Goal: Navigation & Orientation: Find specific page/section

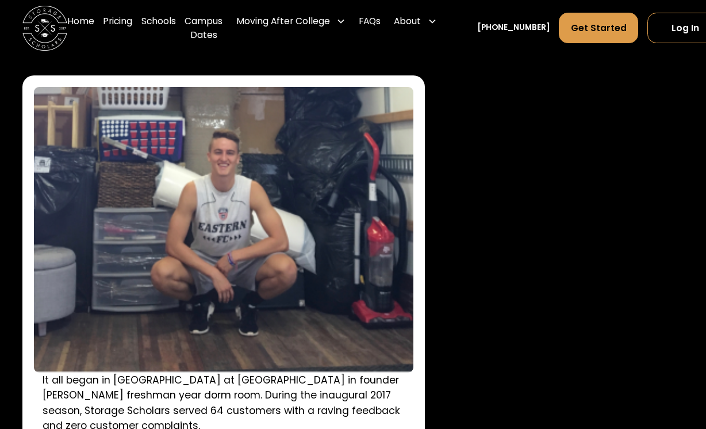
scroll to position [1358, 0]
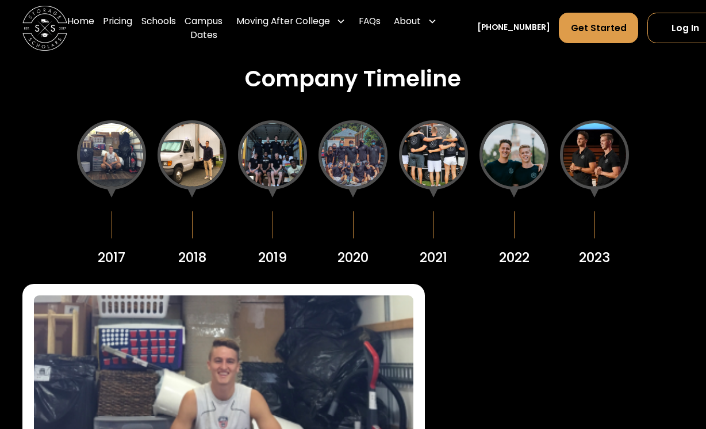
click at [373, 132] on div "2020" at bounding box center [353, 193] width 69 height 147
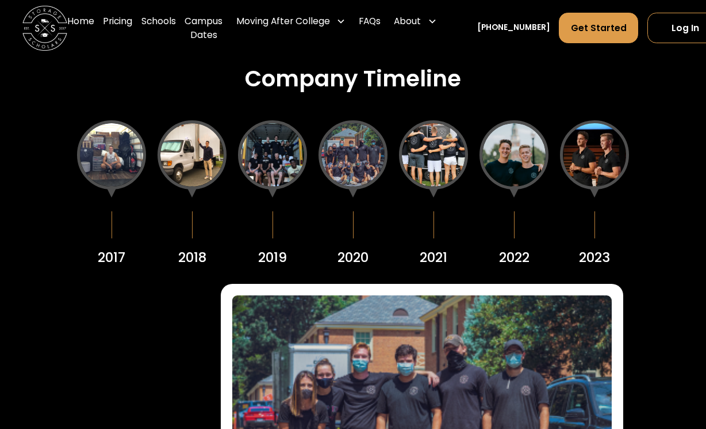
click at [105, 174] on div at bounding box center [111, 154] width 69 height 69
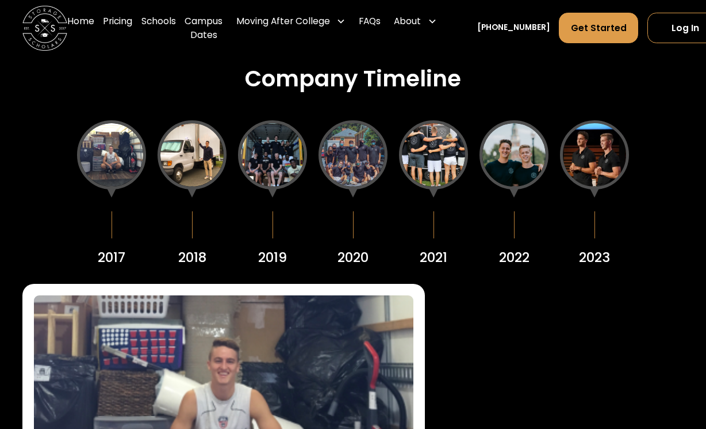
click at [102, 153] on div at bounding box center [111, 154] width 69 height 69
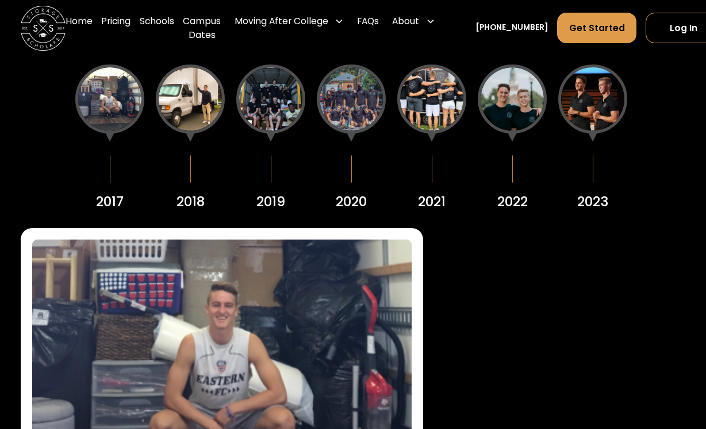
scroll to position [1410, 2]
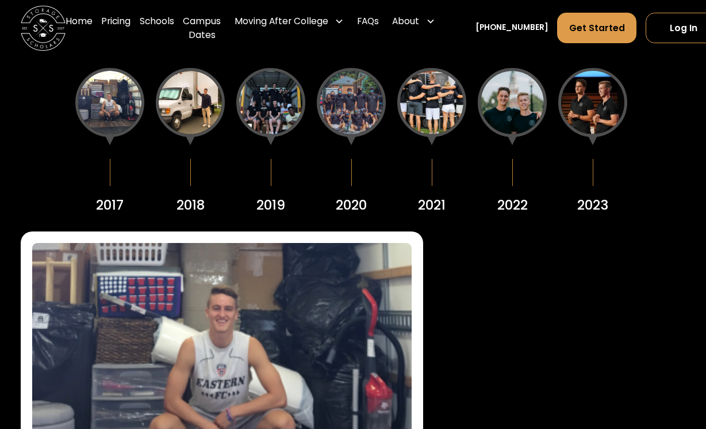
click at [522, 394] on div "It all began in South Residence Hall at Wake Forest University in founder Sam C…" at bounding box center [352, 418] width 662 height 374
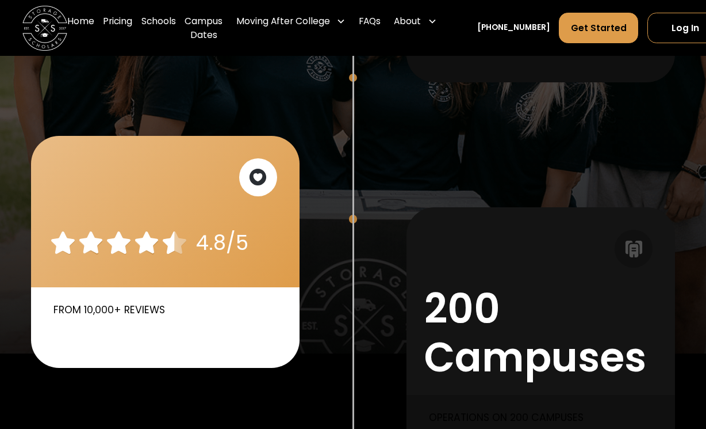
scroll to position [514, 0]
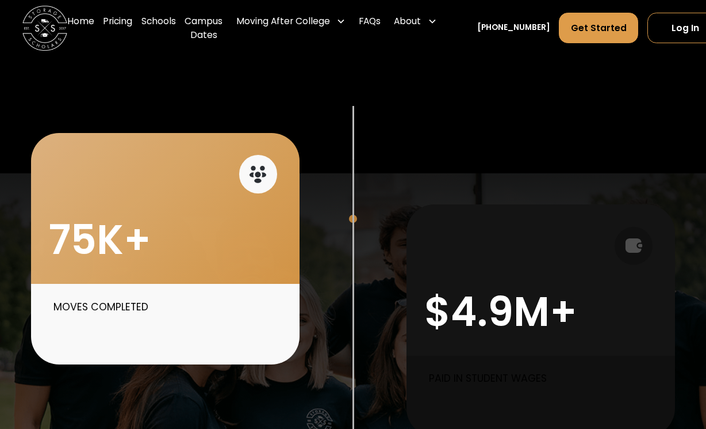
click at [217, 259] on div "75K+" at bounding box center [165, 208] width 269 height 151
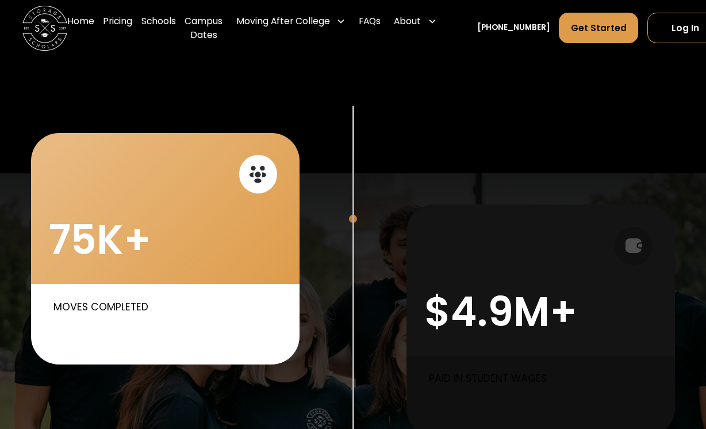
click at [184, 314] on p "Moves completed" at bounding box center [168, 306] width 230 height 15
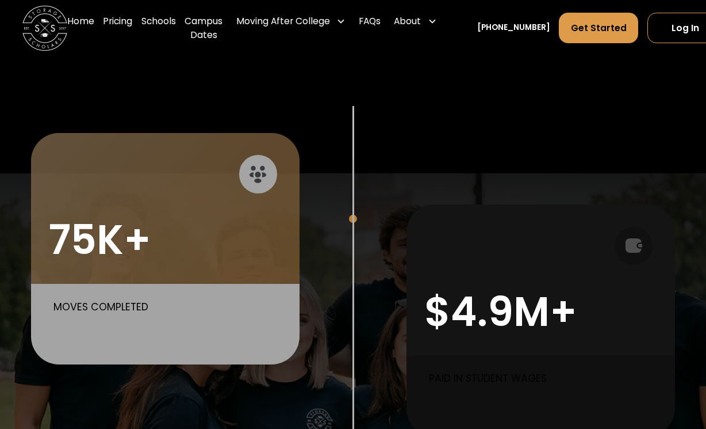
click at [273, 175] on div at bounding box center [258, 174] width 38 height 38
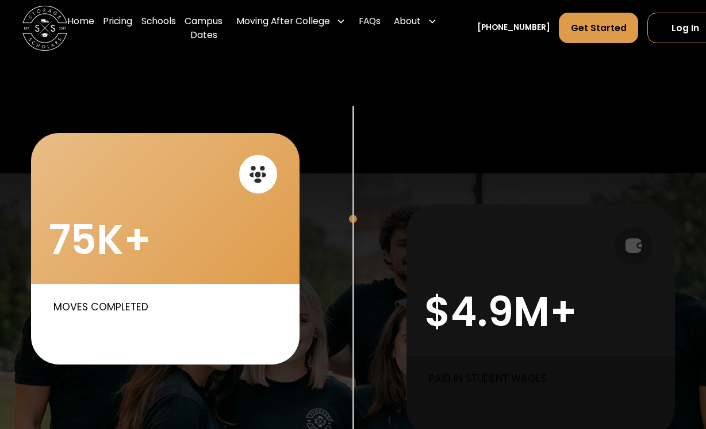
click at [268, 184] on div at bounding box center [258, 174] width 38 height 38
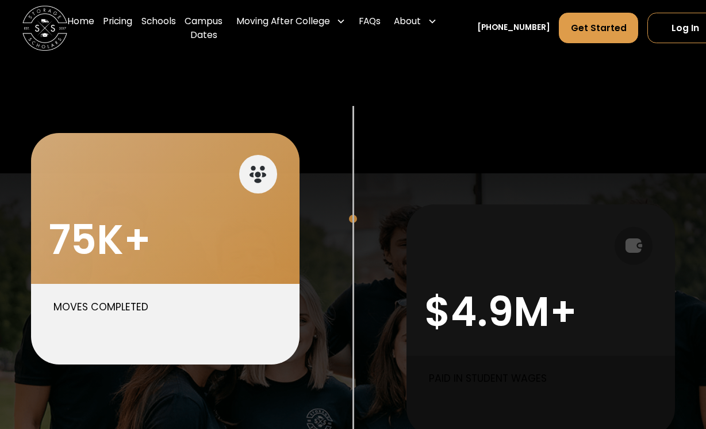
click at [453, 271] on div "$4.9M+" at bounding box center [541, 279] width 269 height 151
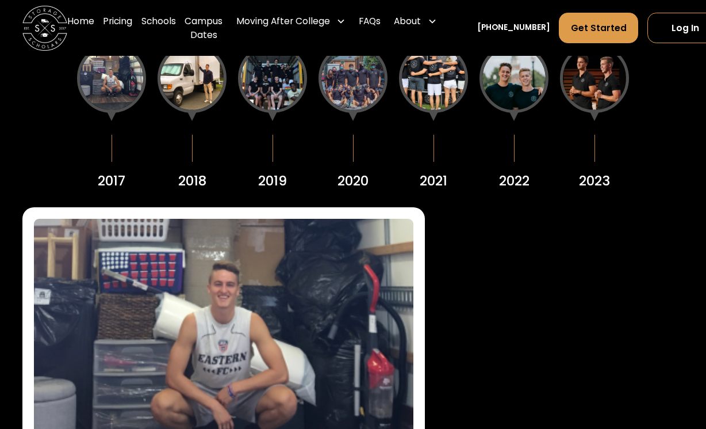
scroll to position [1450, 0]
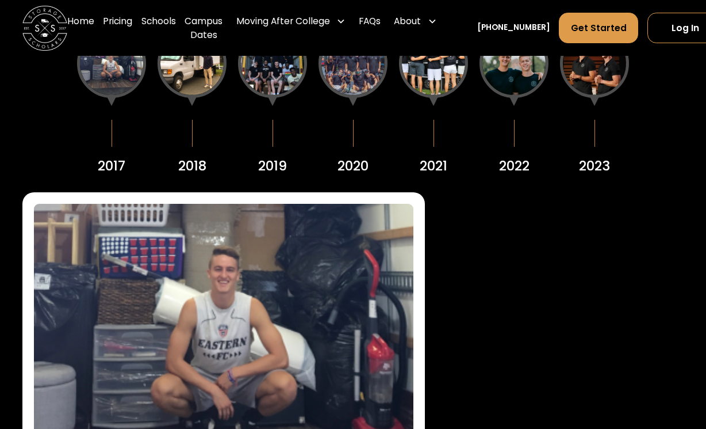
click at [118, 93] on div at bounding box center [111, 63] width 69 height 69
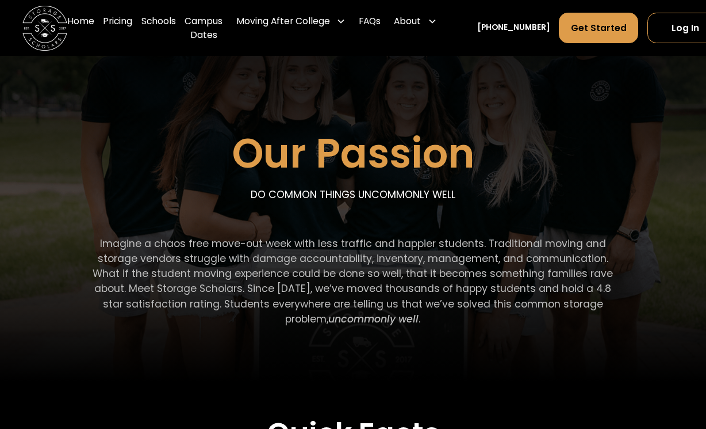
scroll to position [0, 0]
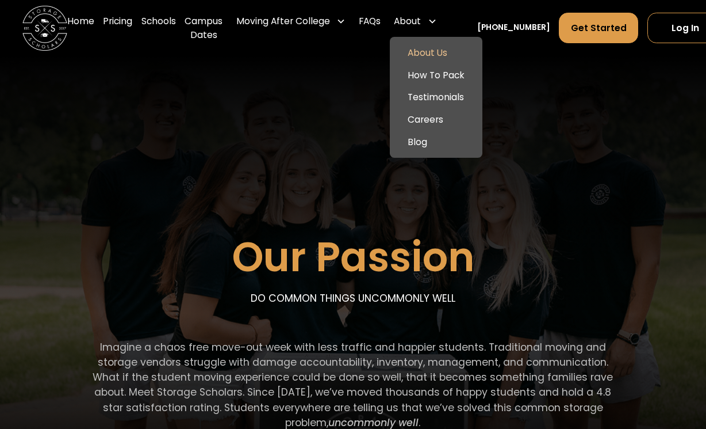
click at [401, 20] on div "About" at bounding box center [407, 20] width 27 height 13
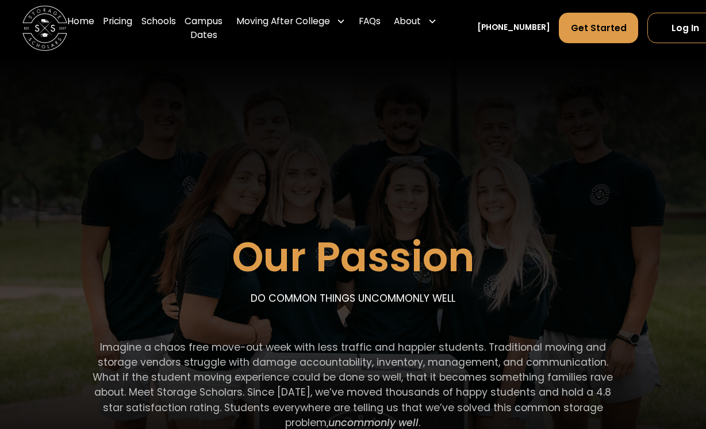
click at [422, 49] on div "About About Us How To Pack Testimonials Careers Blog" at bounding box center [416, 28] width 52 height 45
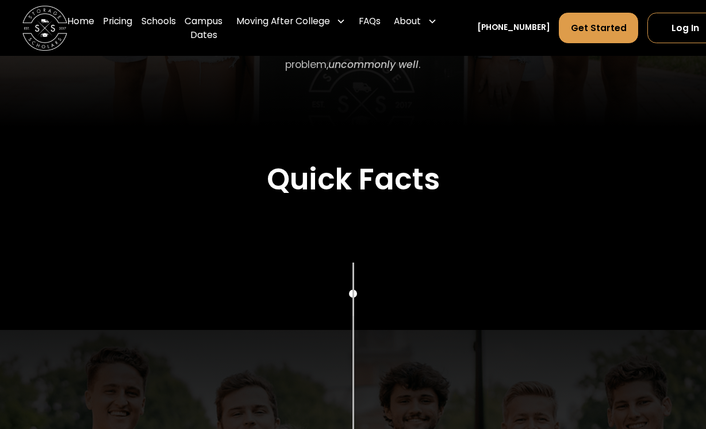
scroll to position [583, 0]
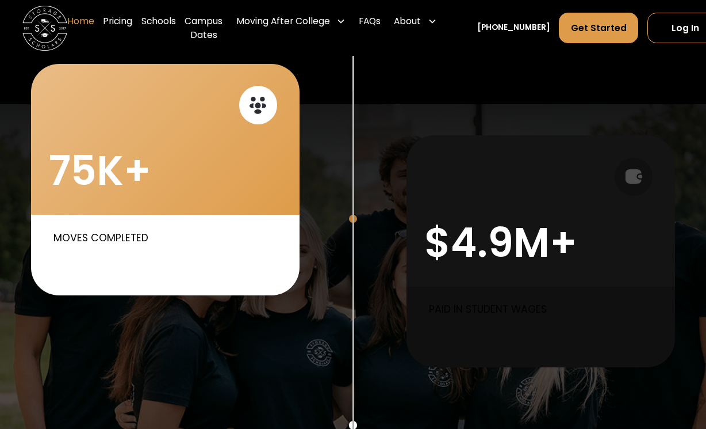
click at [81, 28] on link "Home" at bounding box center [80, 28] width 27 height 45
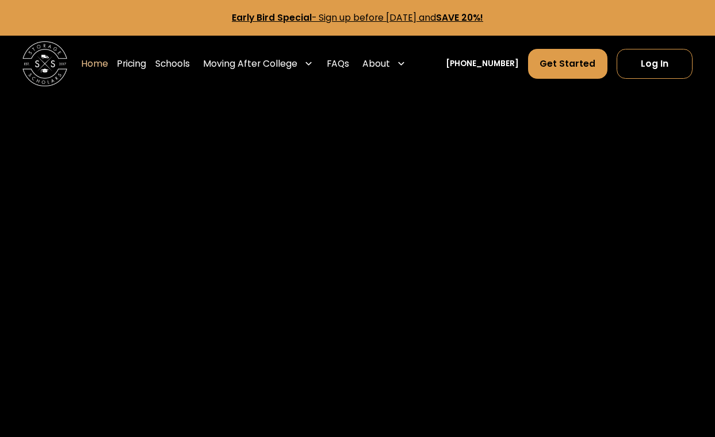
click at [39, 70] on img at bounding box center [44, 63] width 45 height 45
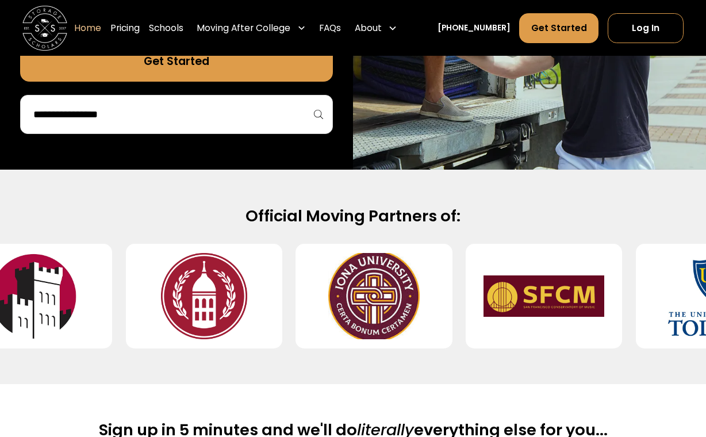
scroll to position [464, 0]
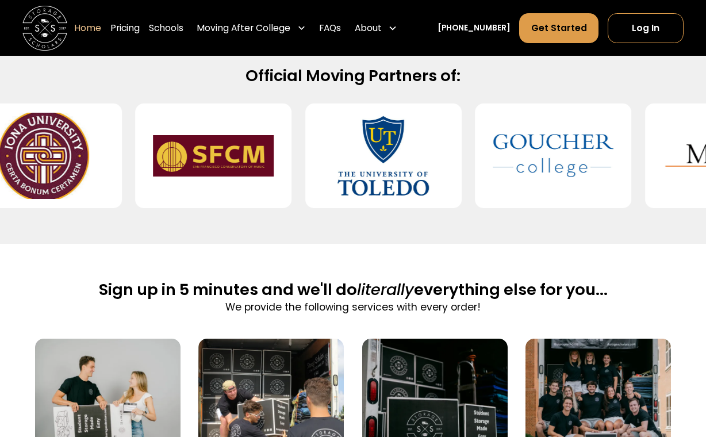
click at [493, 199] on img at bounding box center [553, 156] width 121 height 86
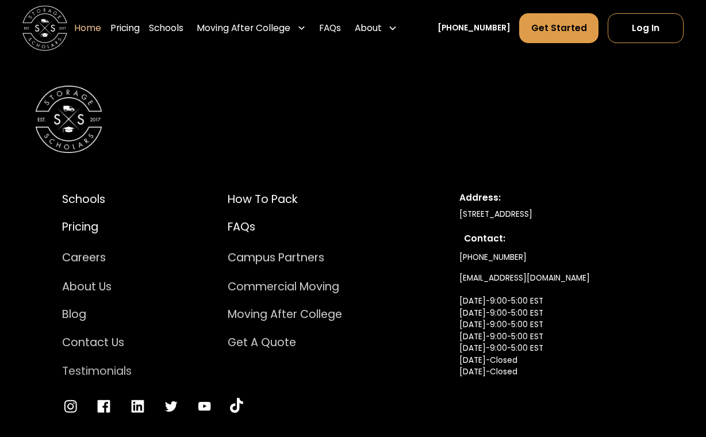
scroll to position [3775, 0]
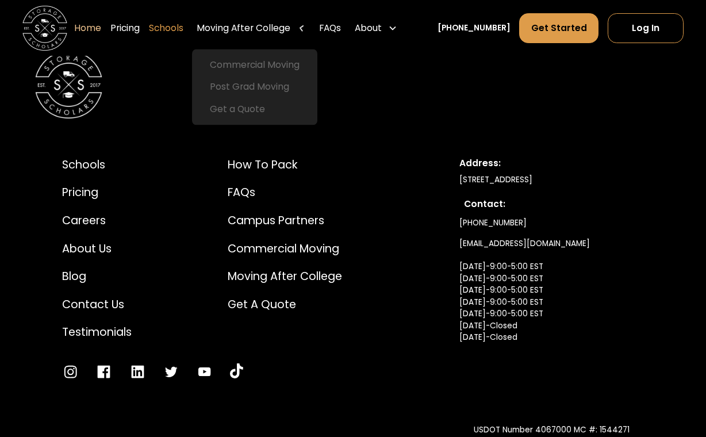
click at [184, 26] on link "Schools" at bounding box center [166, 27] width 35 height 31
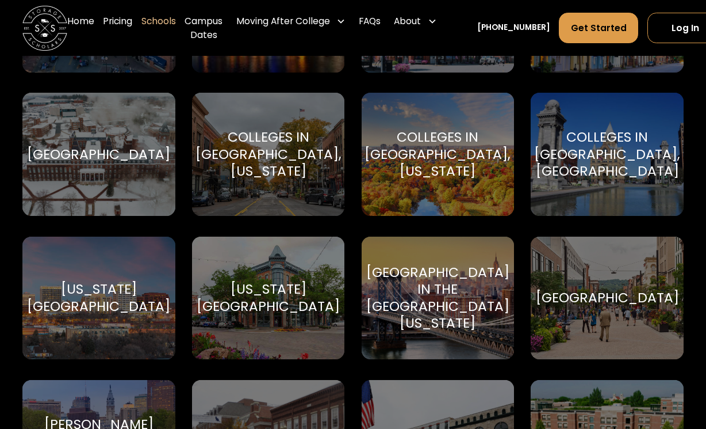
scroll to position [1648, 0]
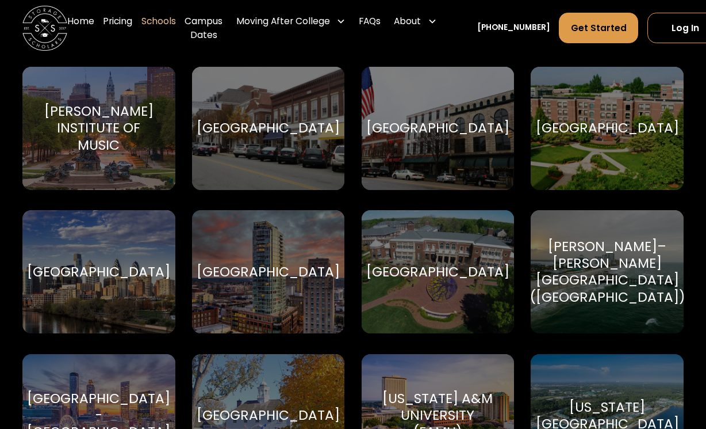
click at [311, 276] on div "[GEOGRAPHIC_DATA]" at bounding box center [268, 271] width 143 height 17
click at [284, 278] on div "[GEOGRAPHIC_DATA]" at bounding box center [268, 271] width 143 height 17
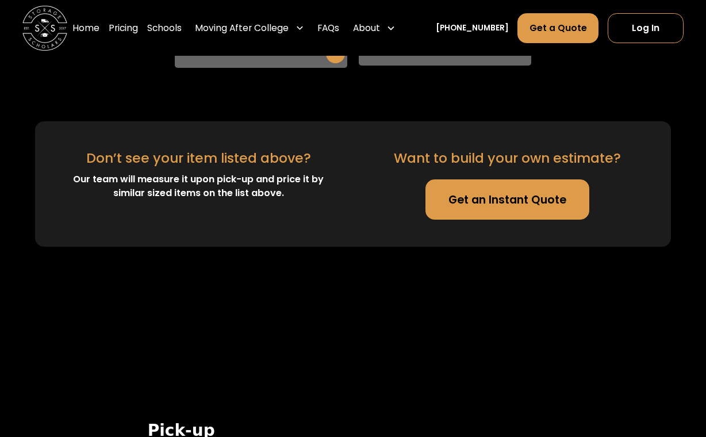
scroll to position [4043, 0]
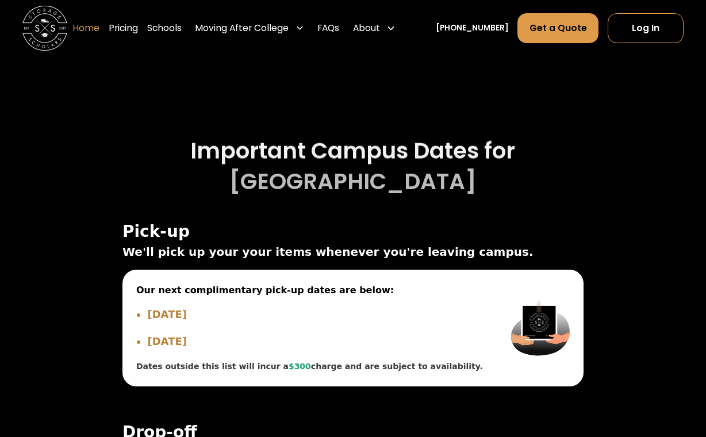
click at [100, 27] on link "Home" at bounding box center [85, 27] width 27 height 31
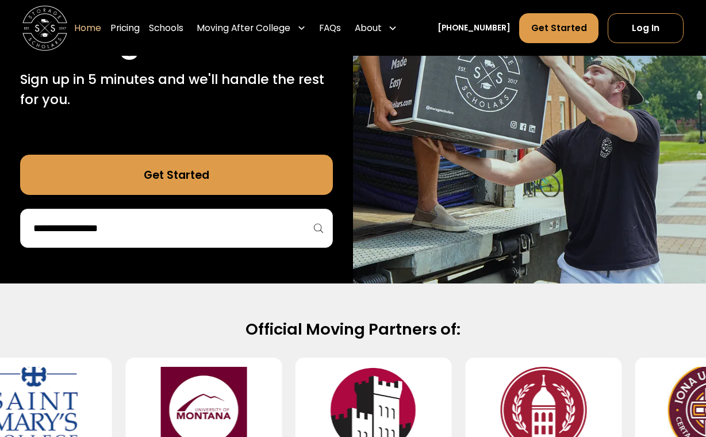
scroll to position [422, 0]
